Goal: Check status: Check status

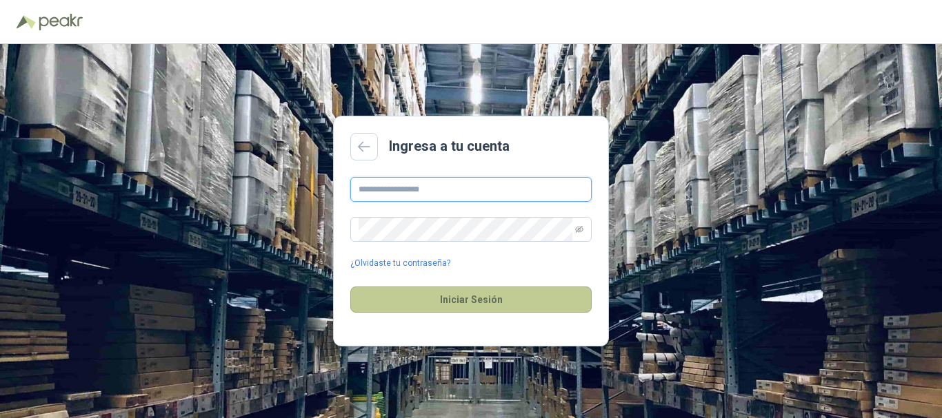
type input "**********"
click at [477, 294] on button "Iniciar Sesión" at bounding box center [470, 300] width 241 height 26
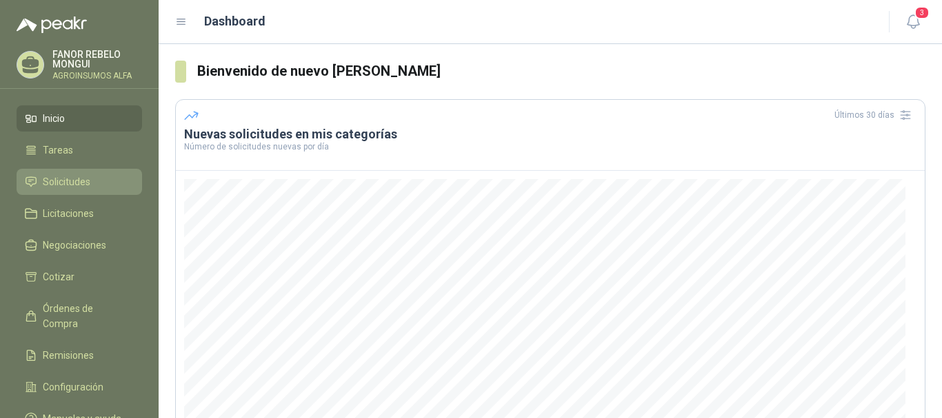
click at [50, 174] on link "Solicitudes" at bounding box center [79, 182] width 125 height 26
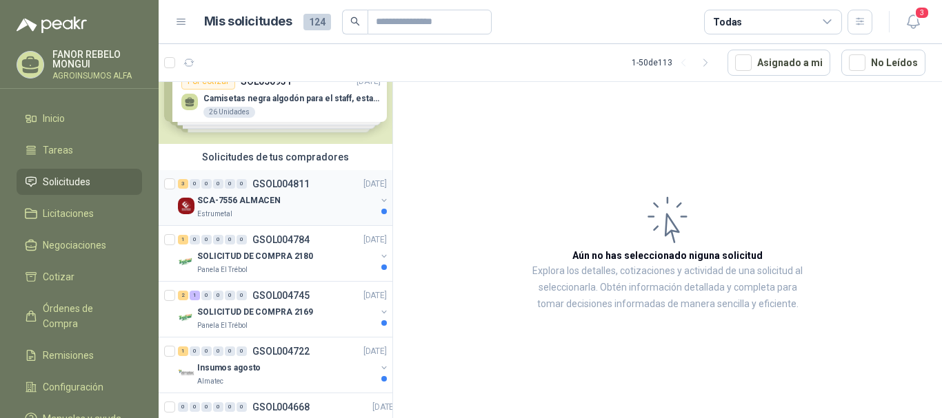
scroll to position [69, 0]
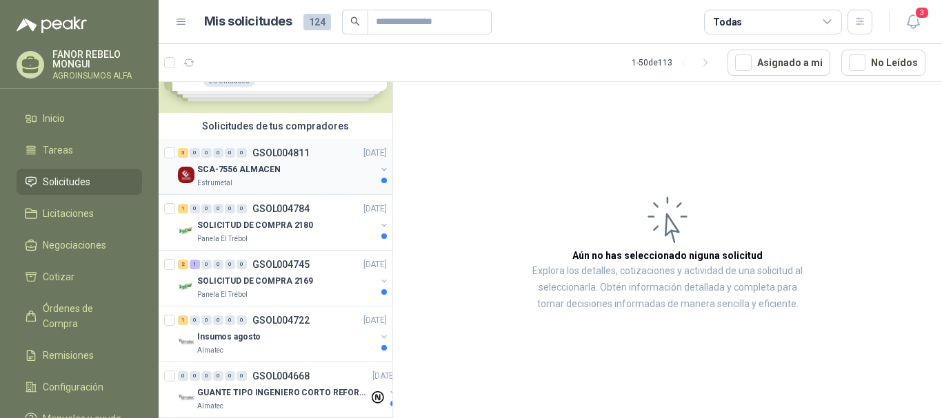
click at [245, 176] on p "SCA-7556 ALMACEN" at bounding box center [238, 169] width 83 height 13
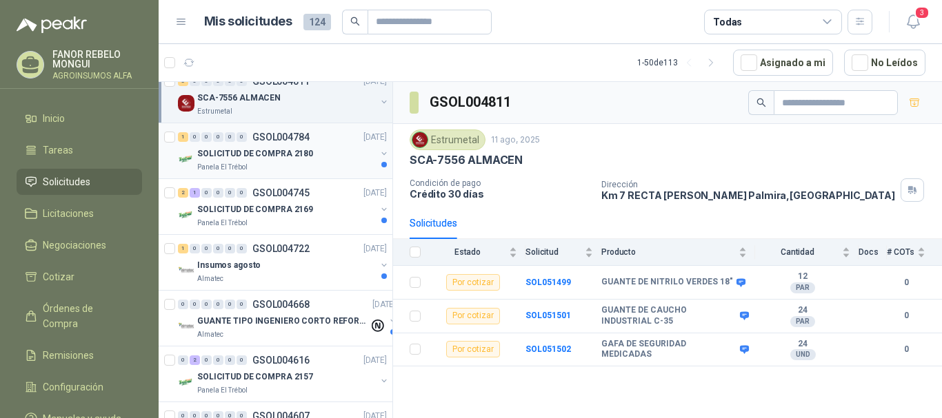
scroll to position [207, 0]
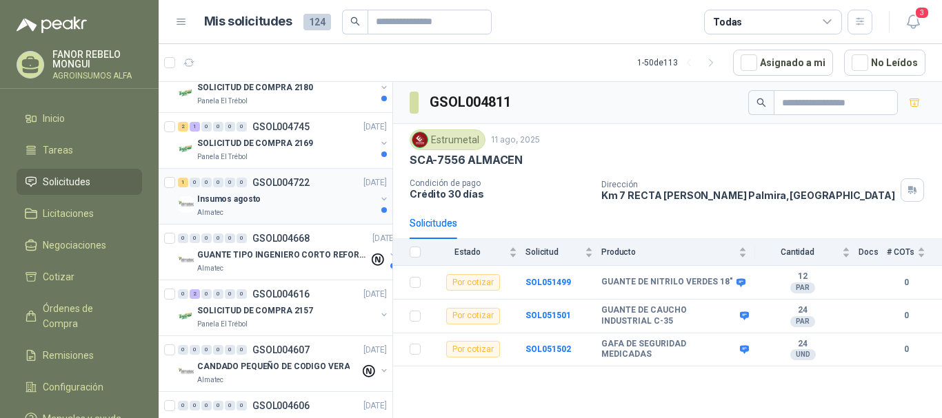
click at [248, 195] on p "Insumos agosto" at bounding box center [228, 199] width 63 height 13
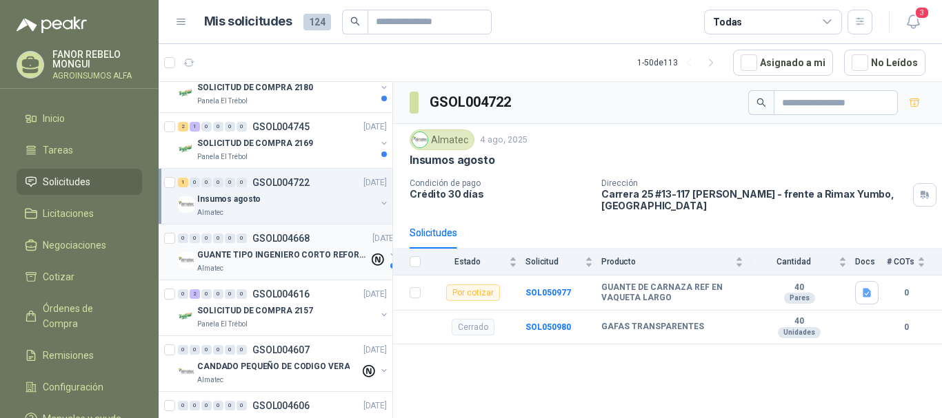
click at [250, 250] on p "GUANTE TIPO INGENIERO CORTO REFORZADO" at bounding box center [283, 255] width 172 height 13
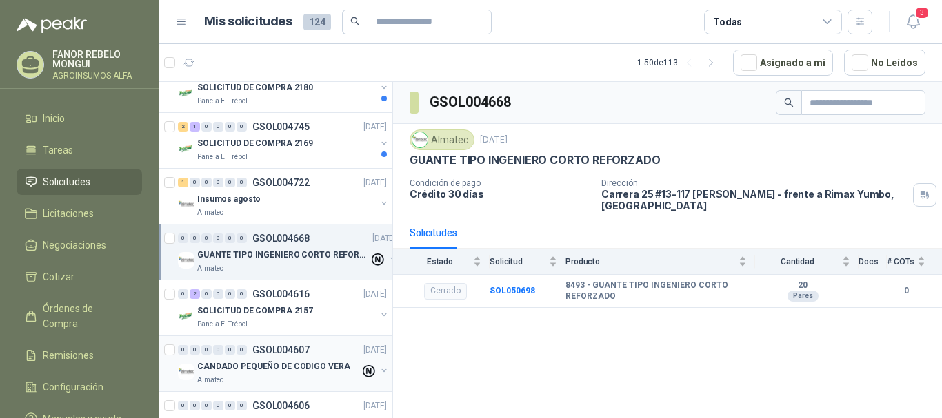
click at [245, 363] on p "CANDADO PEQUEÑO DE CODIGO VERA" at bounding box center [273, 367] width 152 height 13
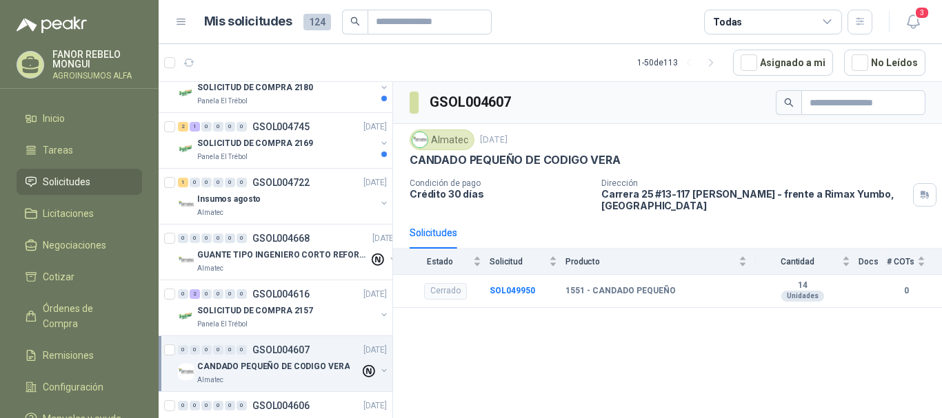
scroll to position [276, 0]
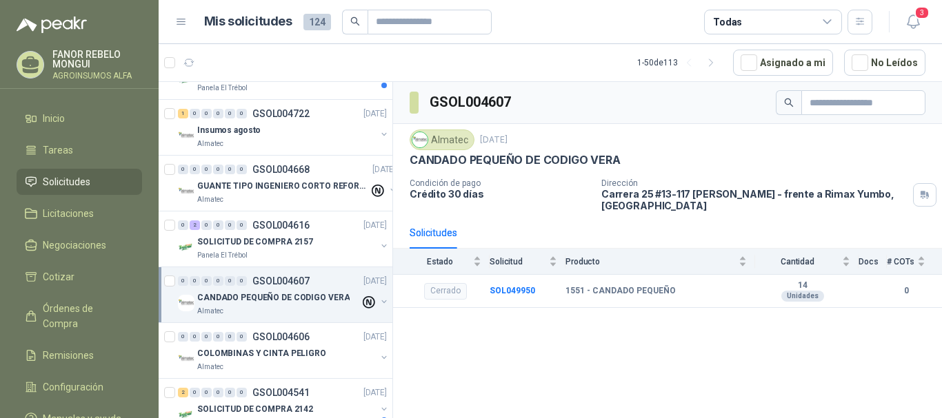
click at [379, 303] on button "button" at bounding box center [384, 301] width 11 height 11
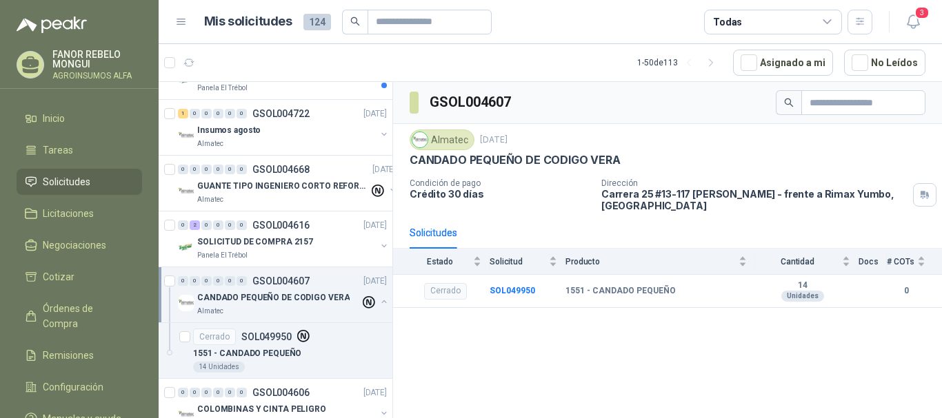
click at [363, 303] on icon at bounding box center [369, 302] width 13 height 13
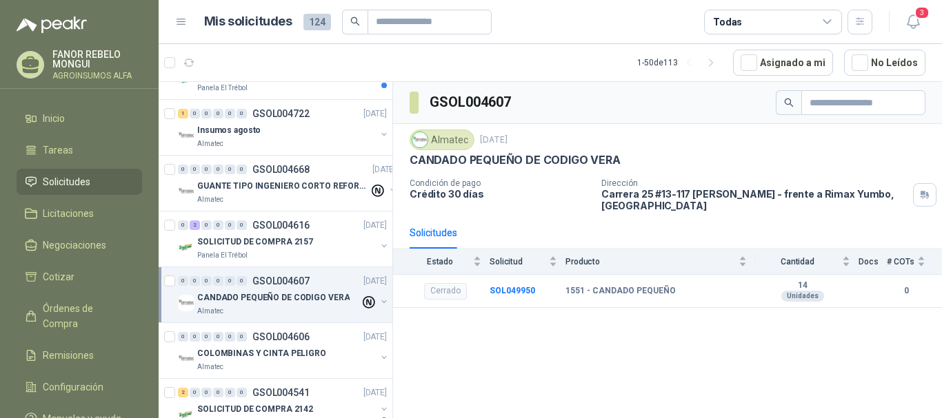
click at [363, 303] on icon at bounding box center [369, 302] width 13 height 13
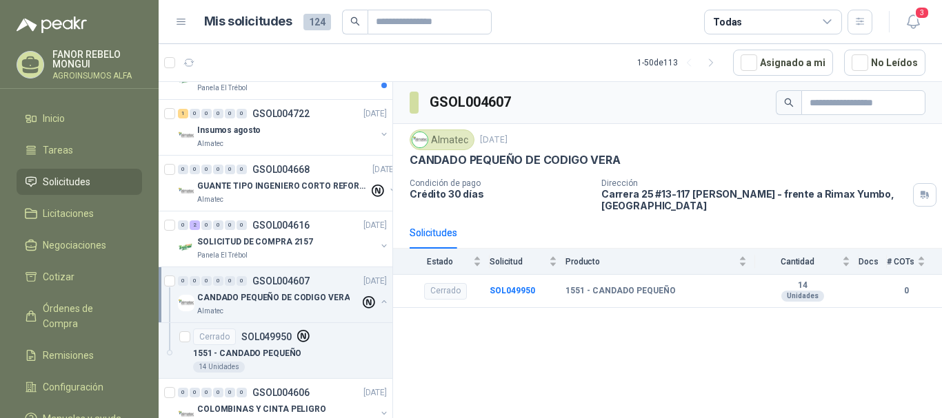
click at [363, 303] on icon at bounding box center [369, 302] width 13 height 13
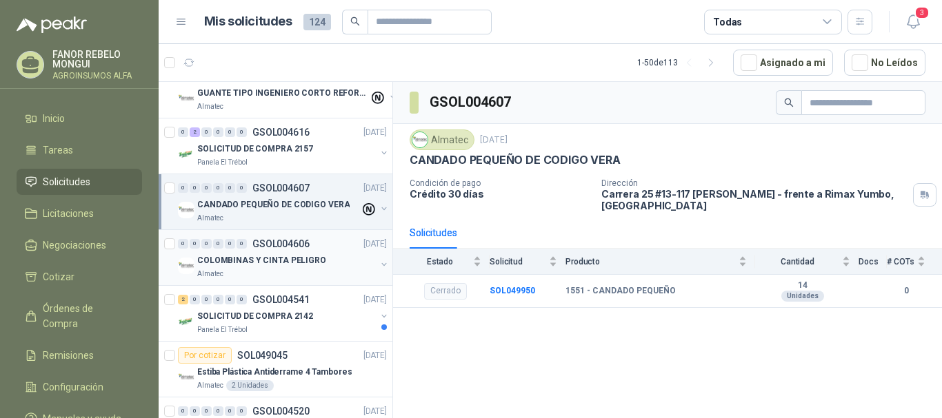
scroll to position [345, 0]
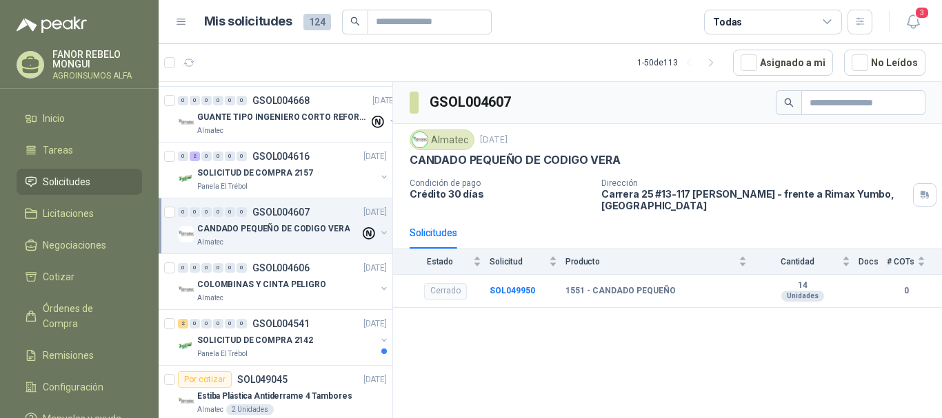
click at [365, 234] on div "CANDADO PEQUEÑO DE CODIGO VERA Almatec" at bounding box center [284, 235] width 212 height 28
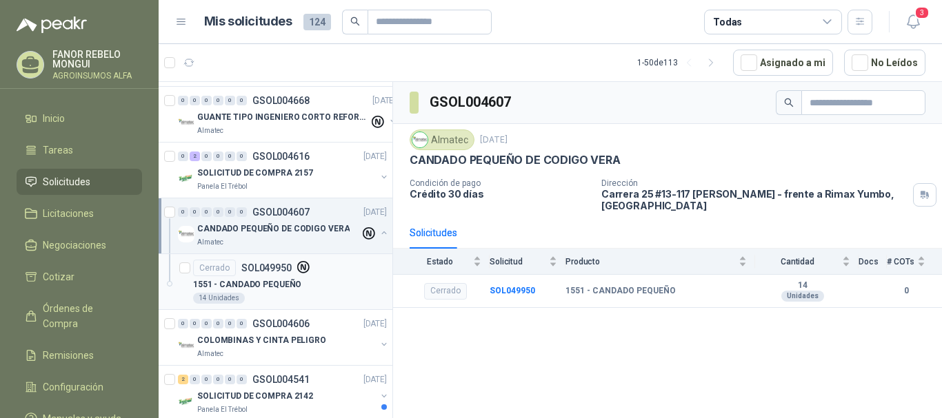
click at [299, 271] on icon at bounding box center [303, 267] width 13 height 13
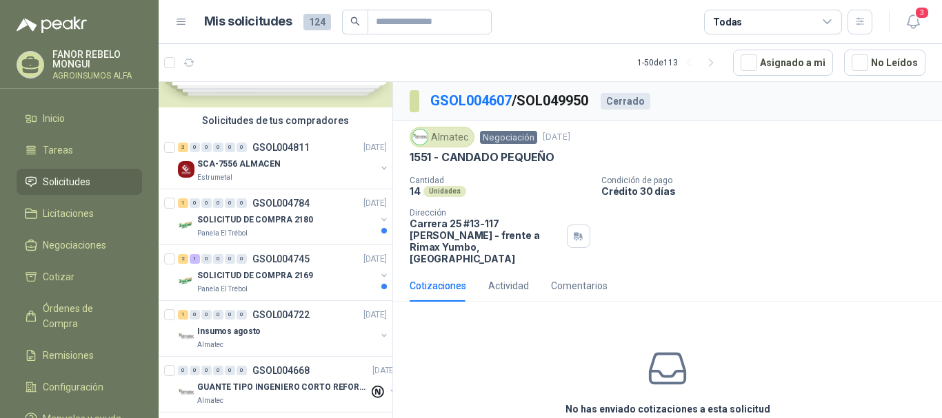
scroll to position [69, 0]
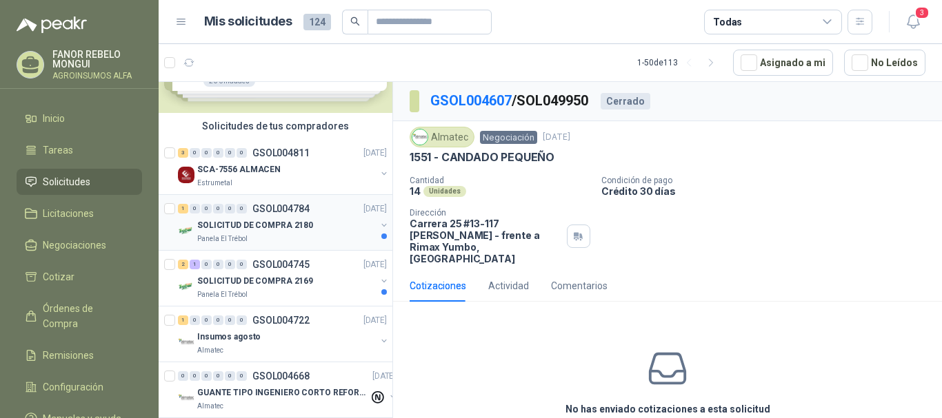
click at [270, 225] on p "SOLICITUD DE COMPRA 2180" at bounding box center [255, 225] width 116 height 13
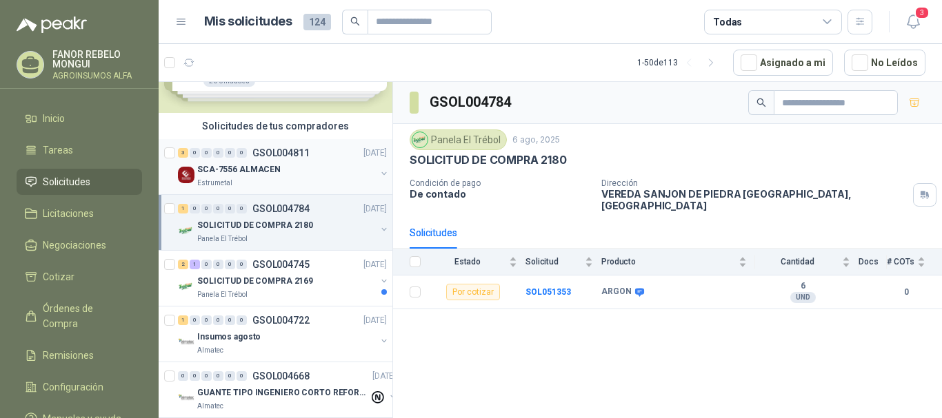
click at [264, 176] on div "SCA-7556 ALMACEN" at bounding box center [286, 169] width 179 height 17
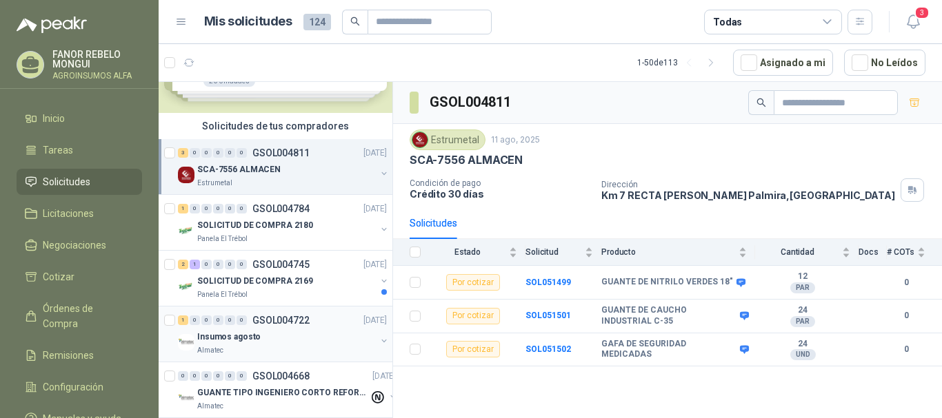
click at [225, 334] on p "Insumos agosto" at bounding box center [228, 337] width 63 height 13
